Goal: Task Accomplishment & Management: Complete application form

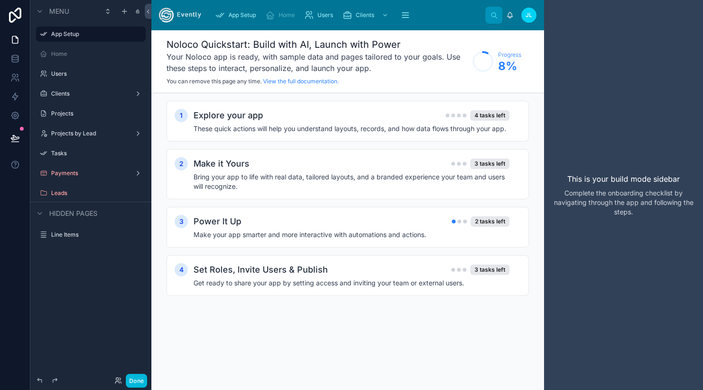
click at [71, 73] on label "Users" at bounding box center [95, 74] width 89 height 8
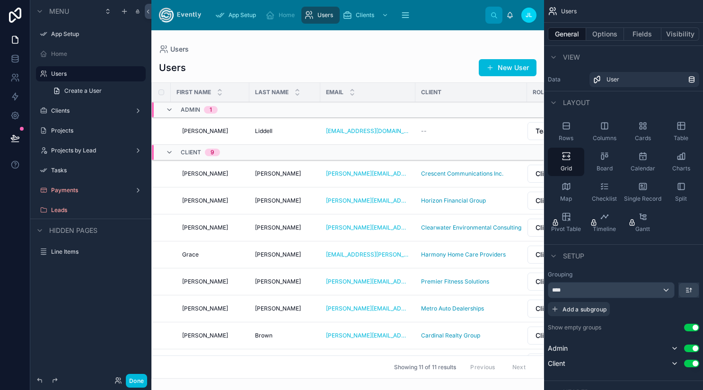
click at [67, 55] on label "Home" at bounding box center [95, 54] width 89 height 8
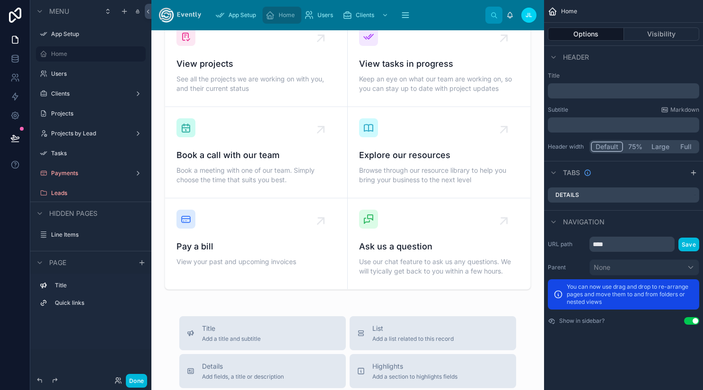
scroll to position [142, 0]
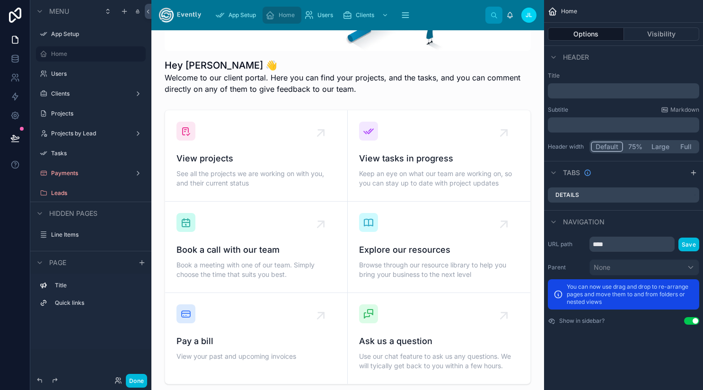
click at [71, 93] on label "Clients" at bounding box center [89, 94] width 76 height 8
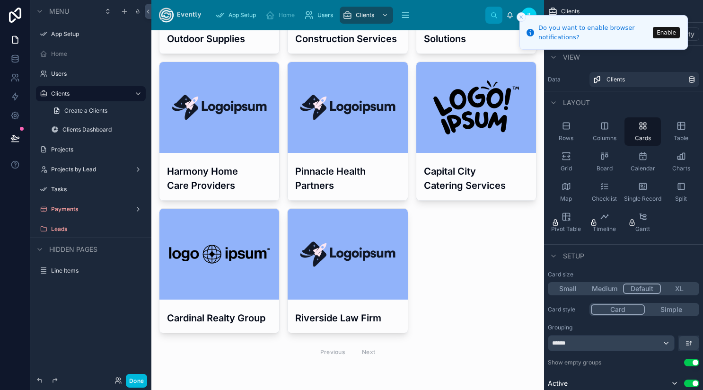
scroll to position [819, 0]
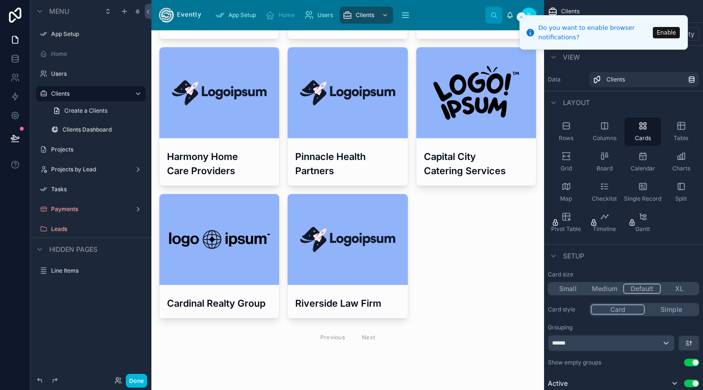
click at [68, 149] on label "Projects" at bounding box center [95, 150] width 89 height 8
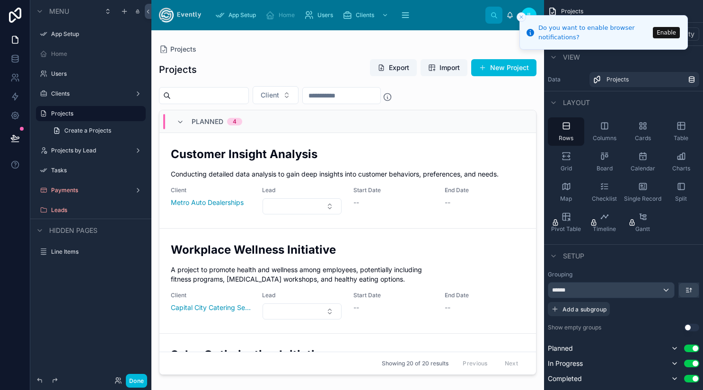
click at [671, 32] on button "Enable" at bounding box center [666, 32] width 27 height 11
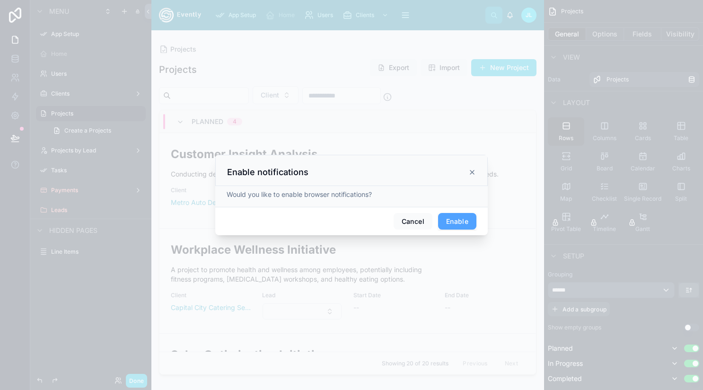
click at [456, 224] on button "Enable" at bounding box center [457, 221] width 38 height 17
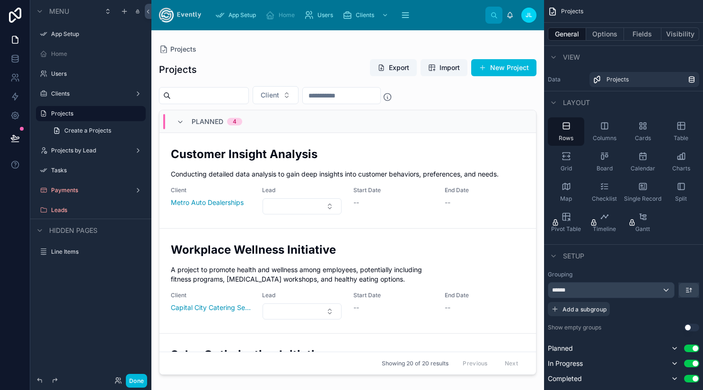
click at [16, 12] on icon at bounding box center [15, 15] width 19 height 15
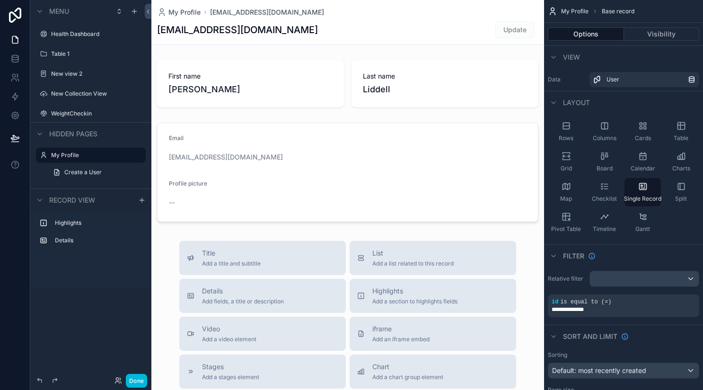
click at [78, 113] on label "WeightCheckin" at bounding box center [95, 114] width 89 height 8
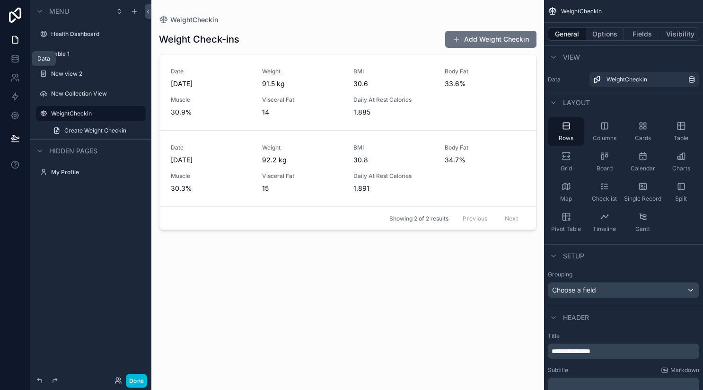
click at [17, 59] on icon at bounding box center [14, 58] width 9 height 9
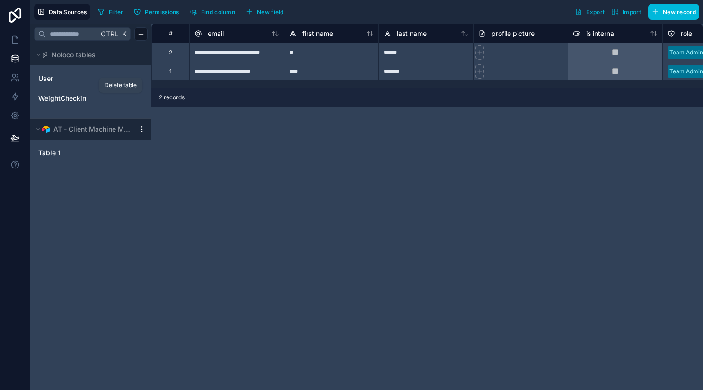
click at [123, 98] on icon "WeightCheckin" at bounding box center [120, 99] width 4 height 4
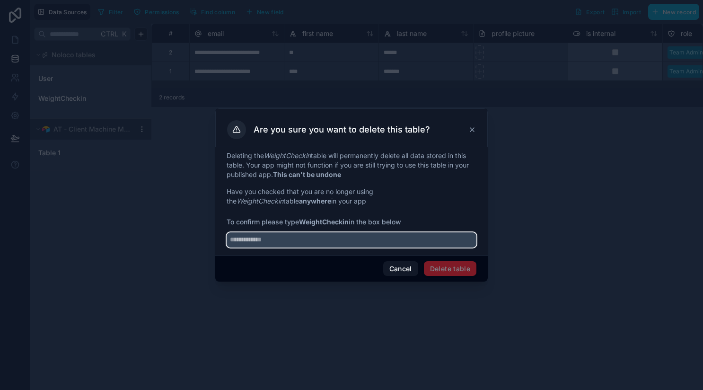
click at [333, 236] on input "text" at bounding box center [352, 239] width 250 height 15
click at [313, 222] on strong "WeightCheckin" at bounding box center [324, 222] width 50 height 8
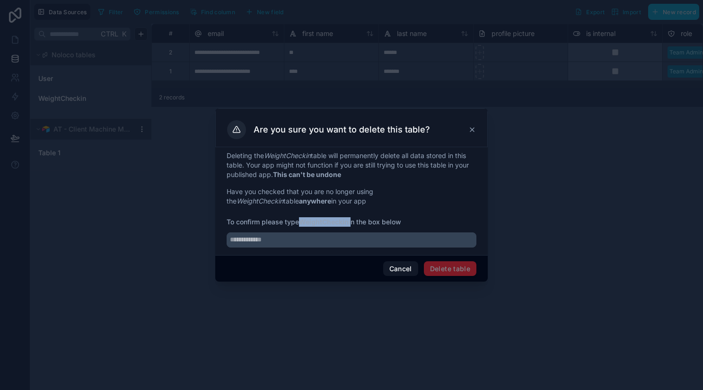
click at [313, 222] on strong "WeightCheckin" at bounding box center [324, 222] width 50 height 8
copy span "WeightCheckin"
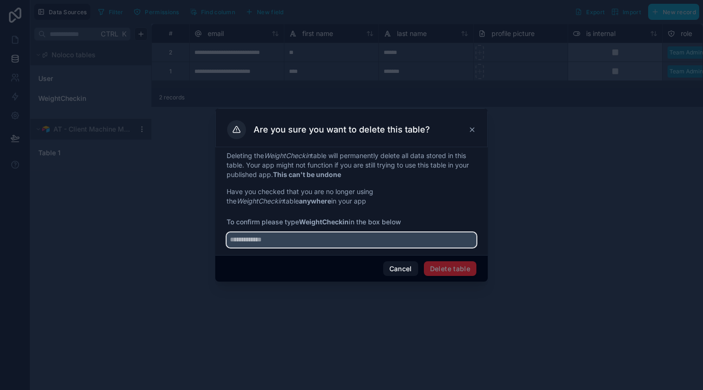
click at [313, 240] on input "text" at bounding box center [352, 239] width 250 height 15
paste input "**********"
type input "**********"
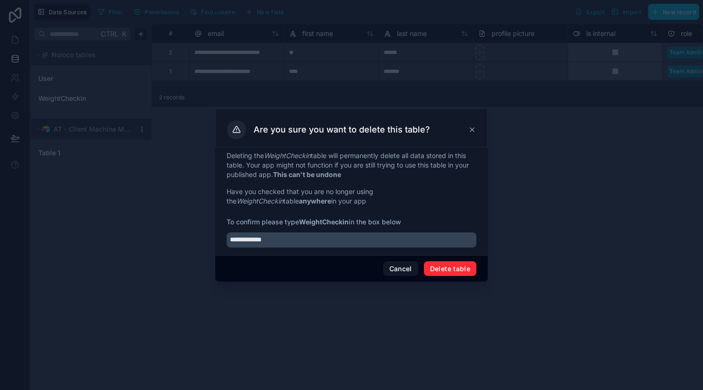
click at [446, 266] on button "Delete table" at bounding box center [450, 268] width 53 height 15
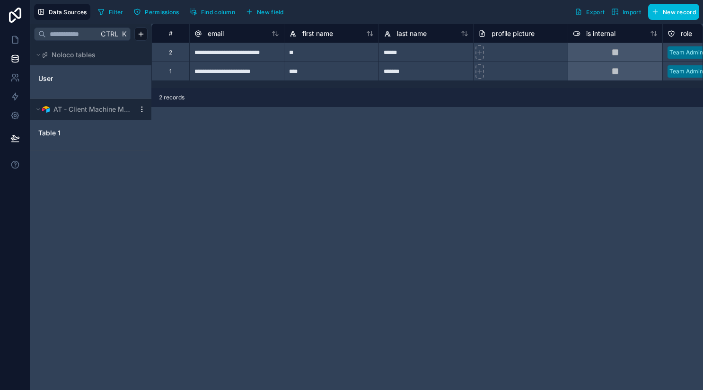
click at [142, 110] on html "**********" at bounding box center [351, 195] width 703 height 390
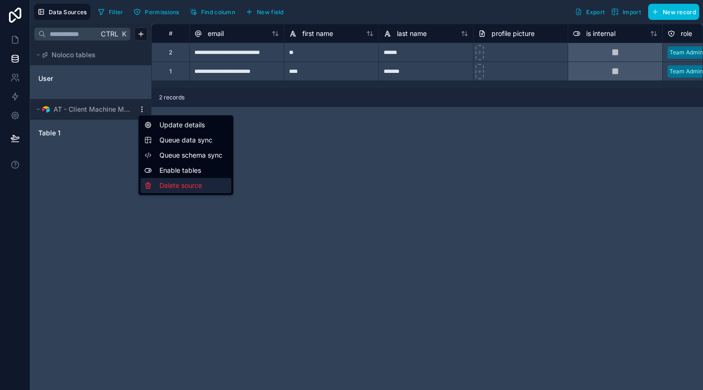
click at [173, 185] on div "Delete source" at bounding box center [186, 185] width 91 height 15
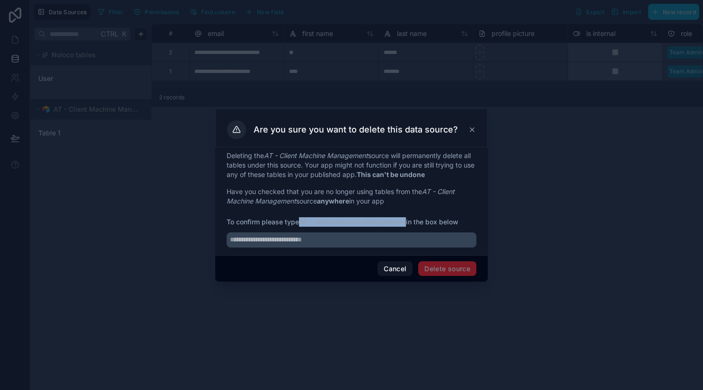
drag, startPoint x: 302, startPoint y: 222, endPoint x: 410, endPoint y: 224, distance: 107.4
click at [410, 224] on span "To confirm please type AT - Client Machine Management in the box below" at bounding box center [352, 221] width 250 height 9
copy strong "AT - Client Machine Management"
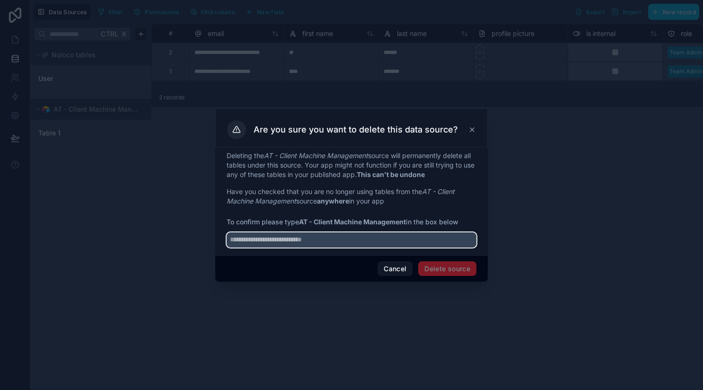
click at [300, 242] on input "text" at bounding box center [352, 239] width 250 height 15
paste input "**********"
type input "**********"
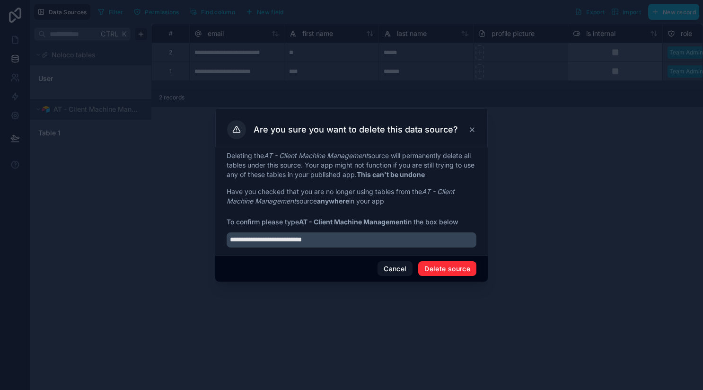
click at [450, 267] on button "Delete source" at bounding box center [447, 268] width 58 height 15
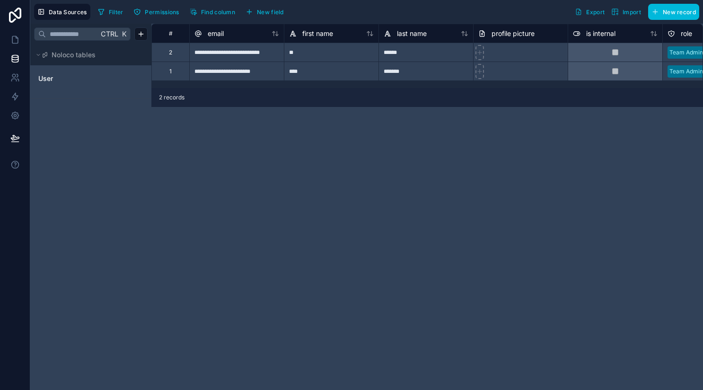
click at [50, 78] on span "User" at bounding box center [45, 78] width 15 height 9
click at [11, 38] on icon at bounding box center [14, 39] width 9 height 9
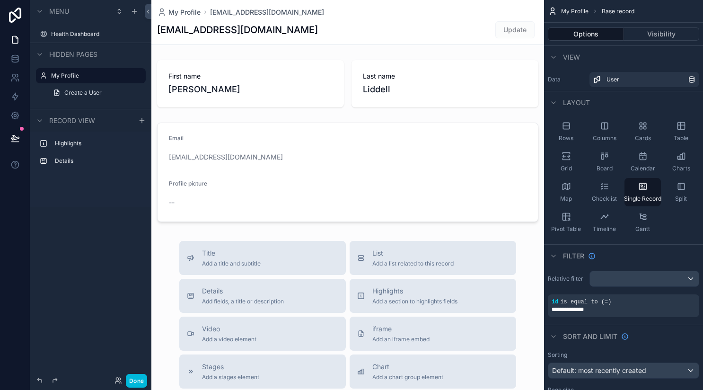
click at [85, 32] on label "Health Dashboard" at bounding box center [95, 34] width 89 height 8
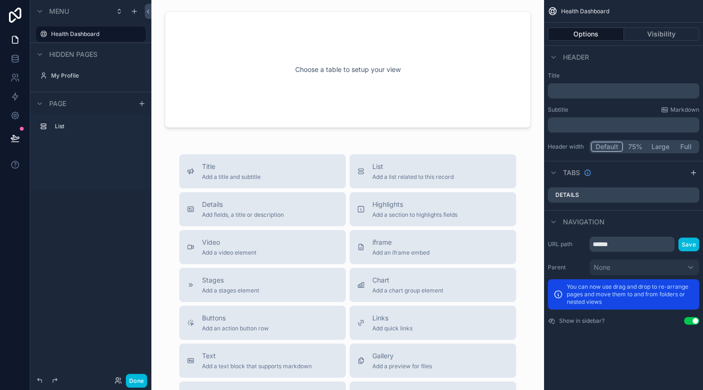
click at [0, 0] on icon "scrollable content" at bounding box center [0, 0] width 0 height 0
click at [183, 57] on span "Remove" at bounding box center [180, 57] width 25 height 9
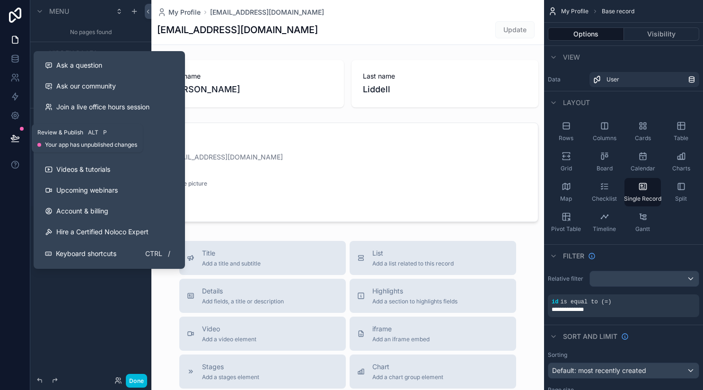
click at [17, 140] on icon at bounding box center [14, 137] width 9 height 9
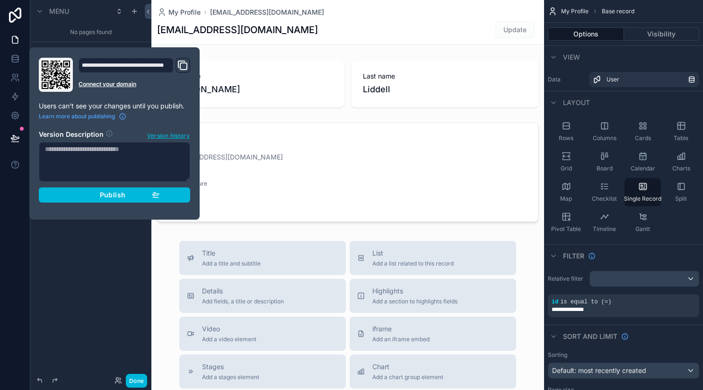
click at [78, 197] on div "Publish" at bounding box center [115, 195] width 90 height 9
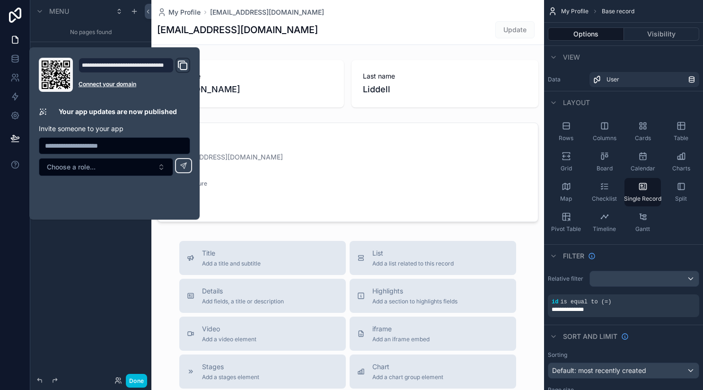
click at [78, 238] on div "Menu No pages found Hidden pages My Profile Create a User Record view Highlight…" at bounding box center [90, 189] width 121 height 379
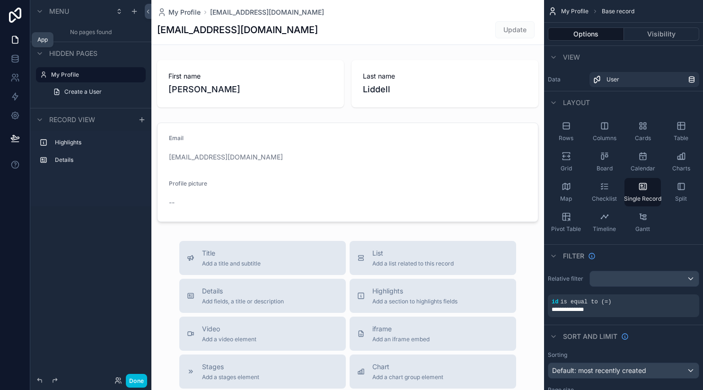
click at [14, 40] on icon at bounding box center [14, 39] width 9 height 9
click at [15, 79] on icon at bounding box center [14, 77] width 9 height 9
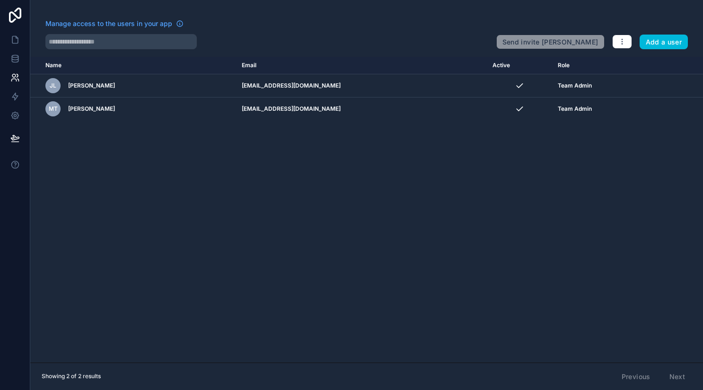
click at [663, 42] on button "Add a user" at bounding box center [664, 42] width 49 height 15
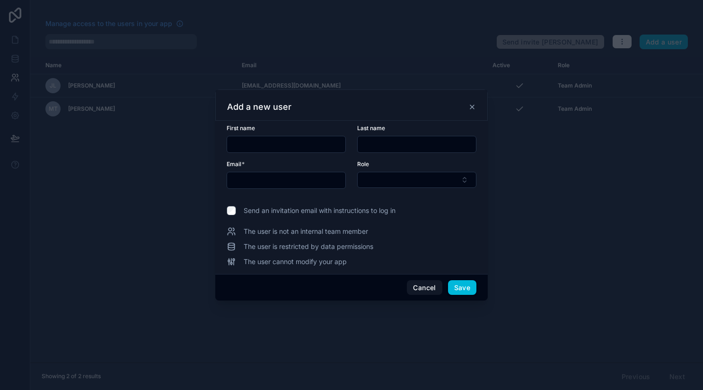
click at [300, 141] on input "text" at bounding box center [286, 144] width 118 height 13
type input "******"
type input "*****"
type input "**********"
click at [392, 175] on button "Select Button" at bounding box center [416, 180] width 119 height 16
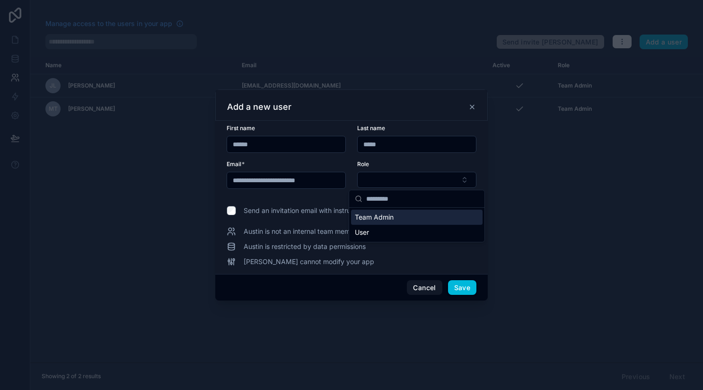
click at [380, 219] on span "Team Admin" at bounding box center [374, 216] width 39 height 9
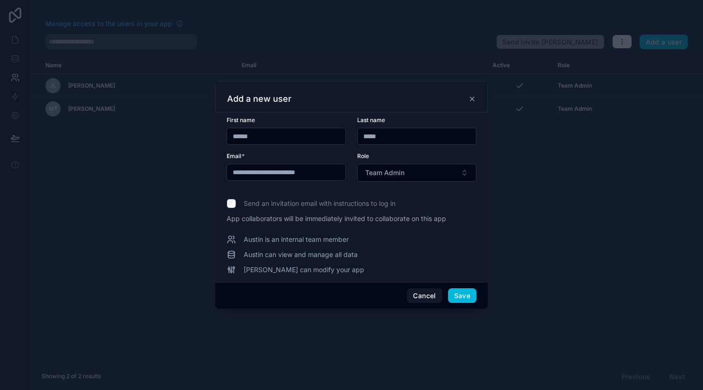
click at [462, 296] on button "Save" at bounding box center [462, 295] width 28 height 15
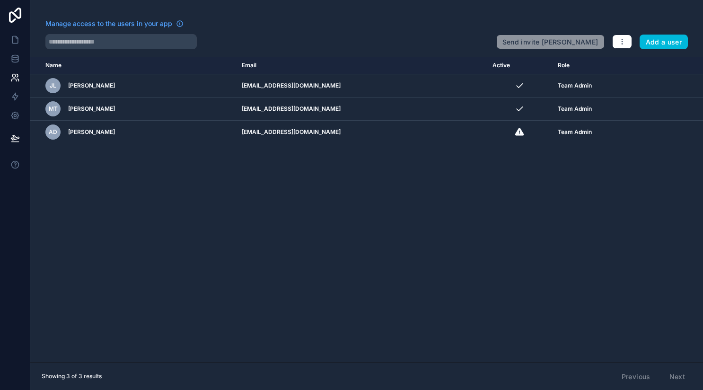
click at [13, 17] on icon at bounding box center [15, 15] width 19 height 15
